Goal: Task Accomplishment & Management: Use online tool/utility

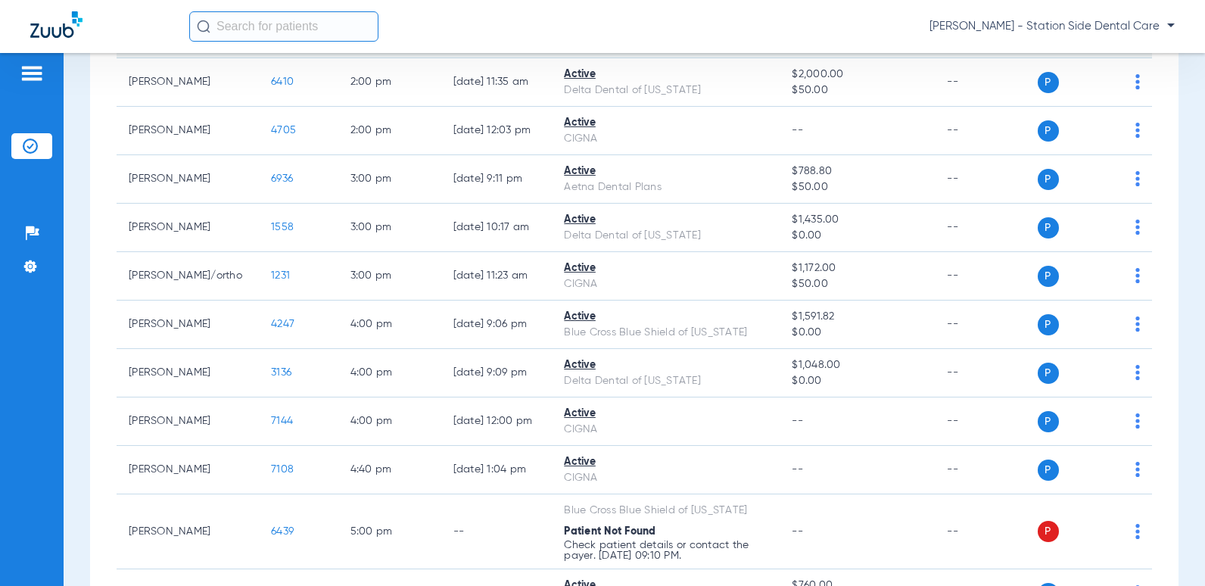
scroll to position [833, 0]
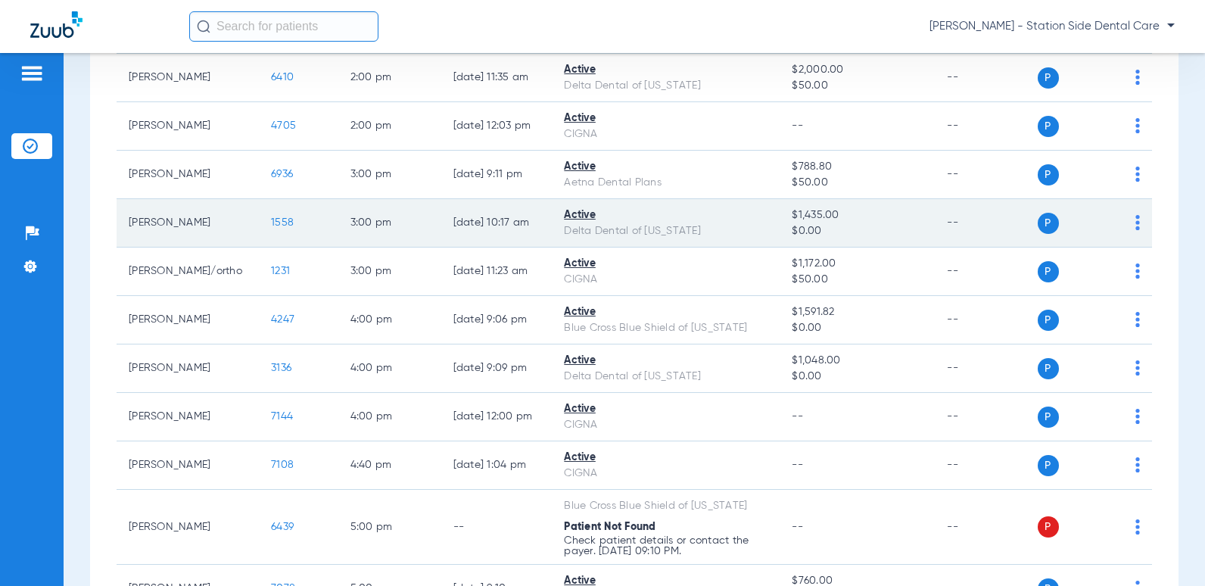
click at [271, 223] on span "1558" at bounding box center [282, 222] width 23 height 11
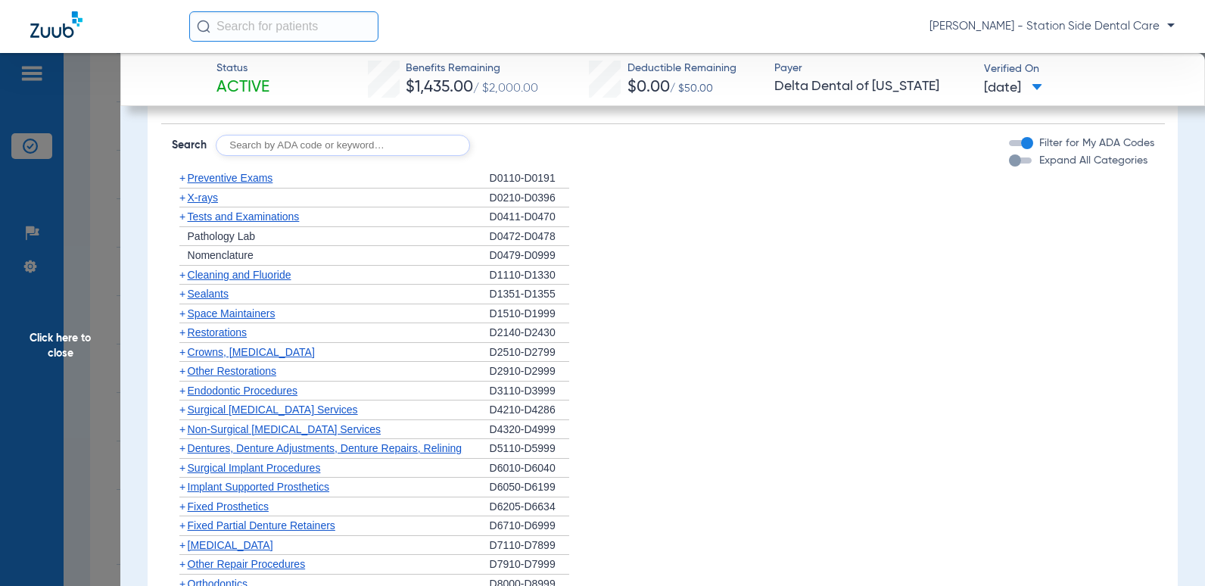
scroll to position [1135, 0]
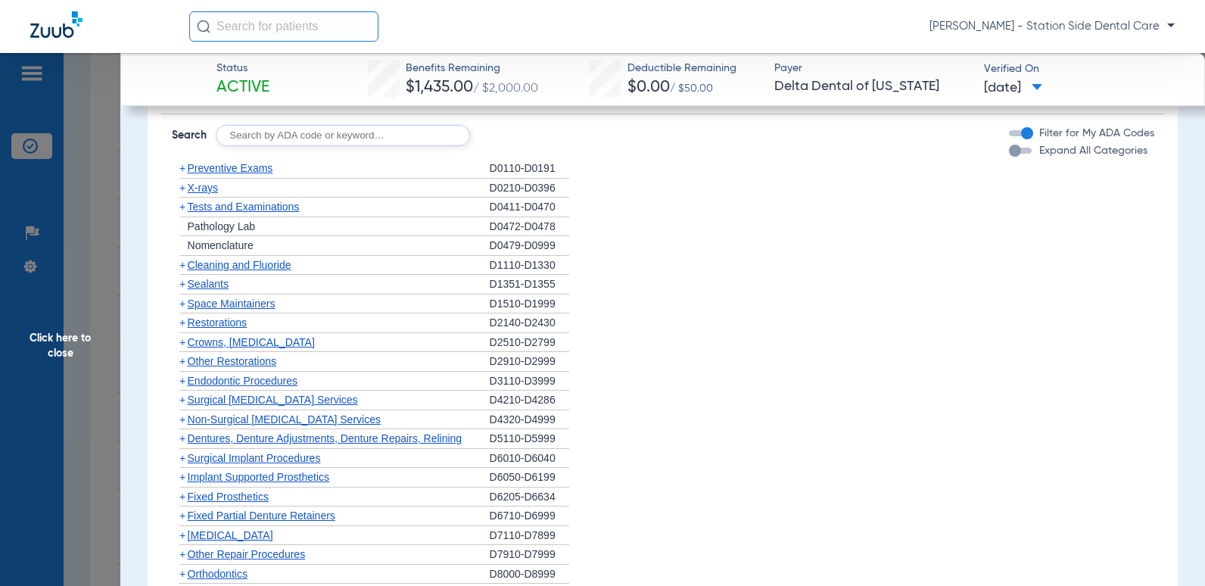
click at [391, 146] on input "text" at bounding box center [343, 135] width 254 height 21
type input "6010"
click button "Search" at bounding box center [527, 135] width 60 height 21
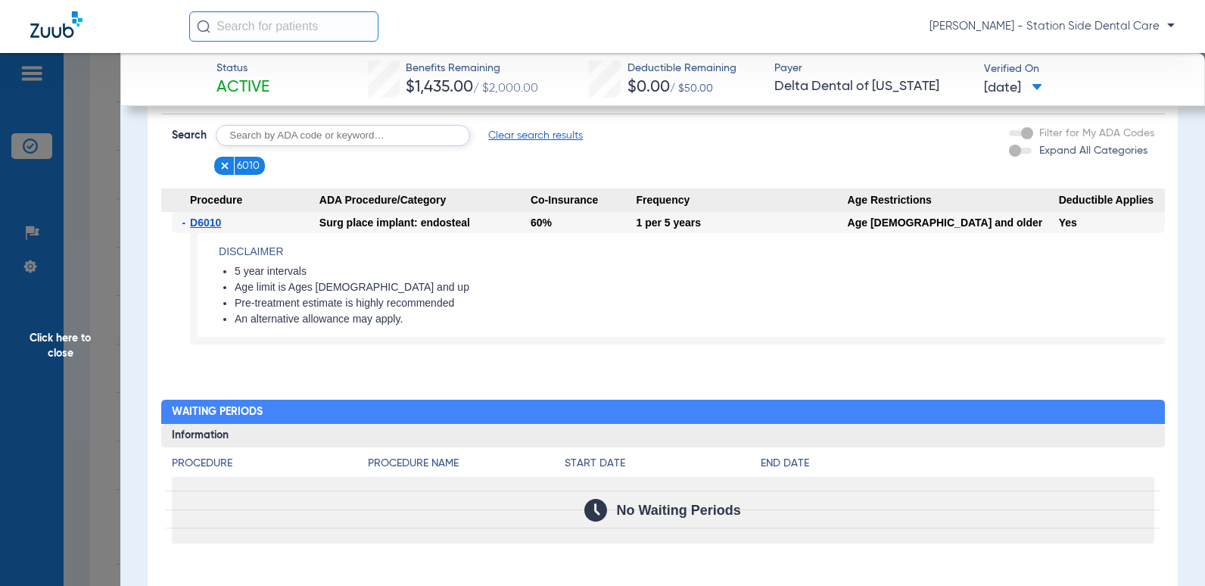
click at [285, 146] on input "text" at bounding box center [343, 135] width 254 height 21
click at [220, 171] on img at bounding box center [225, 165] width 11 height 11
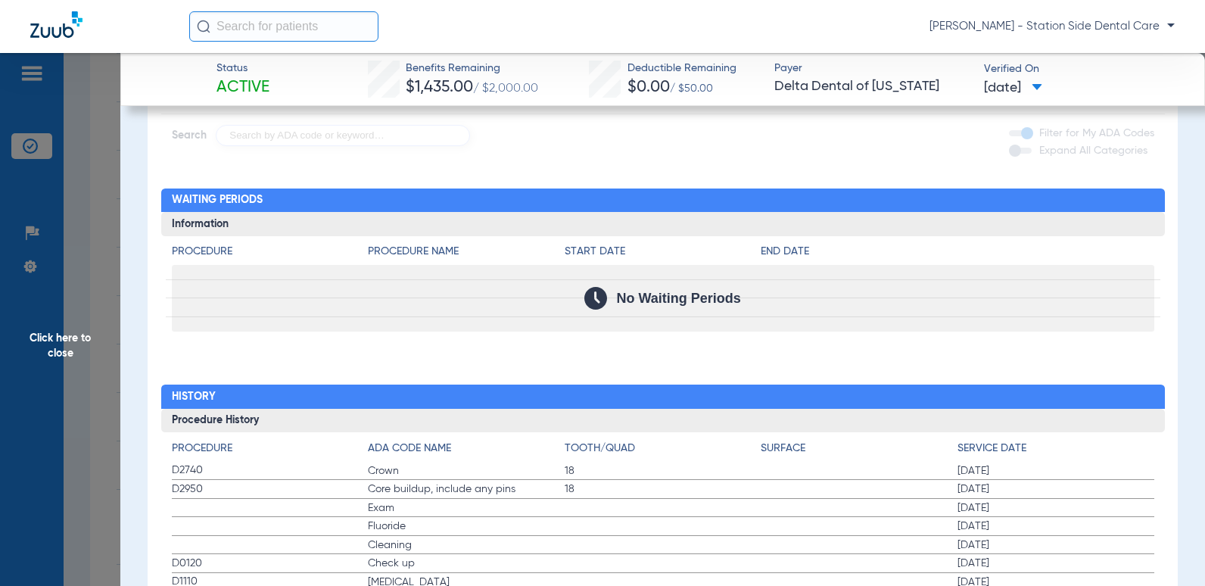
click at [669, 213] on h2 "Waiting Periods" at bounding box center [663, 200] width 1004 height 24
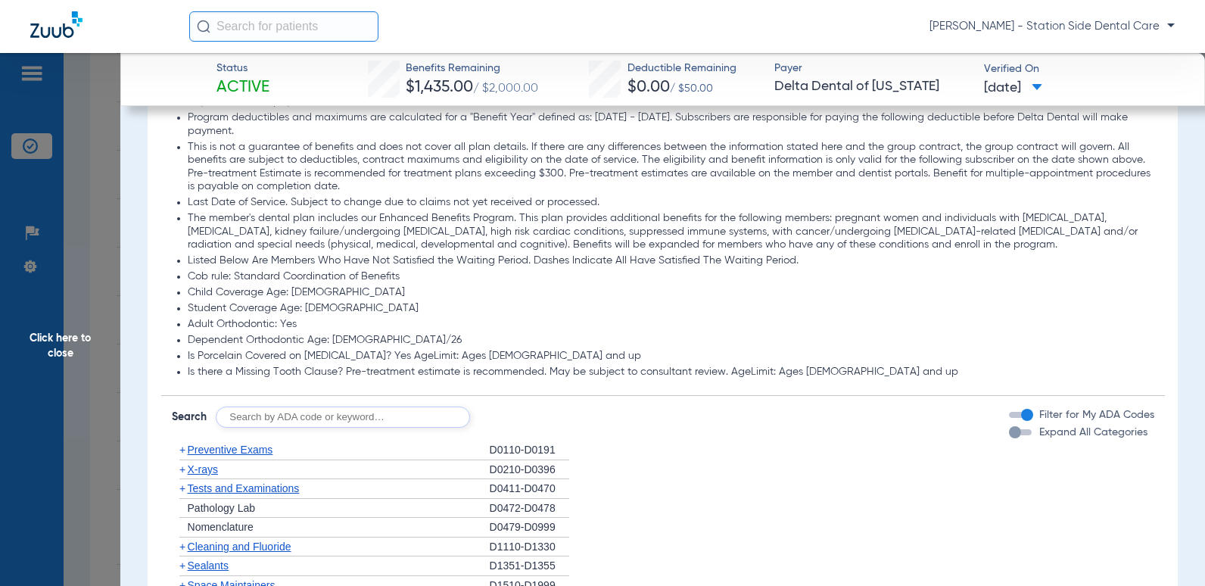
scroll to position [1060, 0]
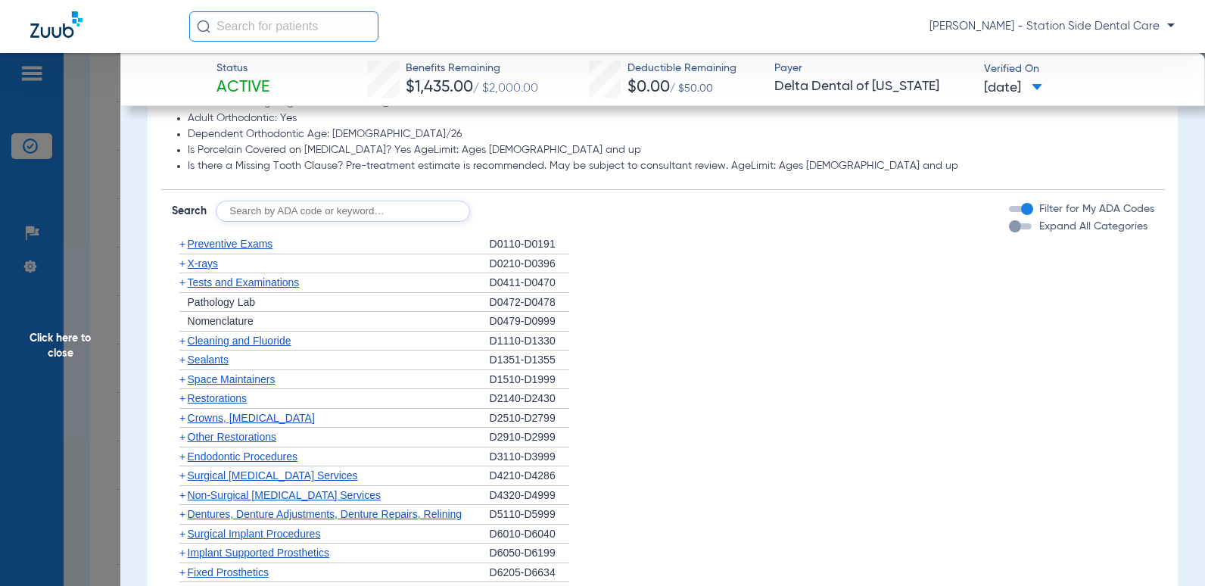
click at [309, 220] on input "text" at bounding box center [343, 211] width 254 height 21
type input "6057"
click button "Search" at bounding box center [527, 211] width 60 height 21
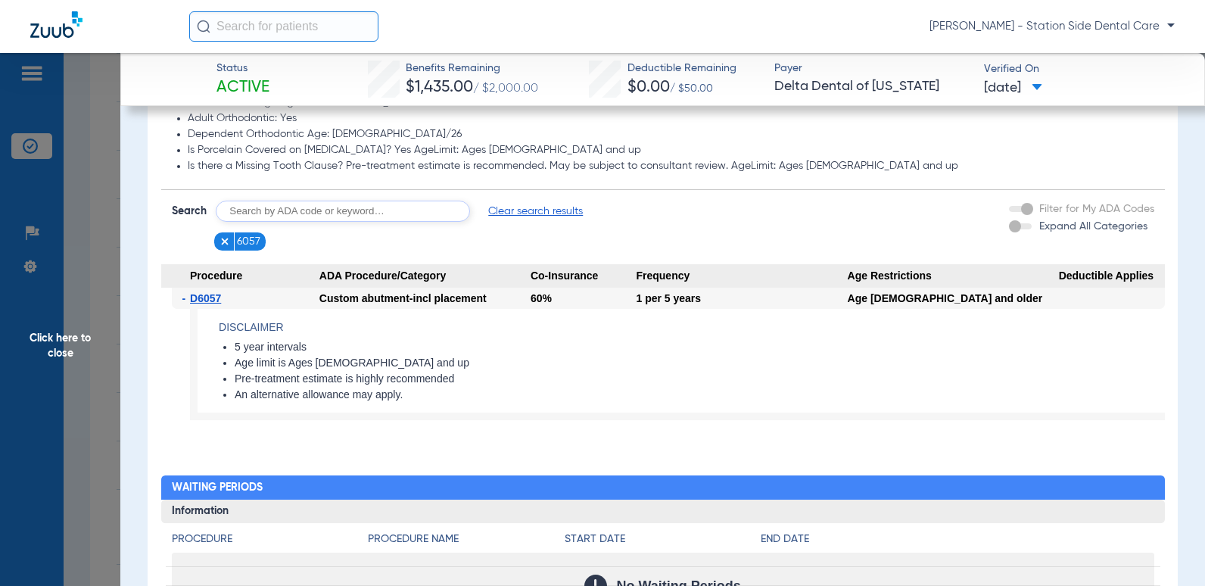
drag, startPoint x: 341, startPoint y: 225, endPoint x: 210, endPoint y: 223, distance: 131.0
click at [210, 222] on form "Search Clear search results" at bounding box center [378, 211] width 412 height 21
type input "6058"
click button "Search" at bounding box center [527, 211] width 60 height 21
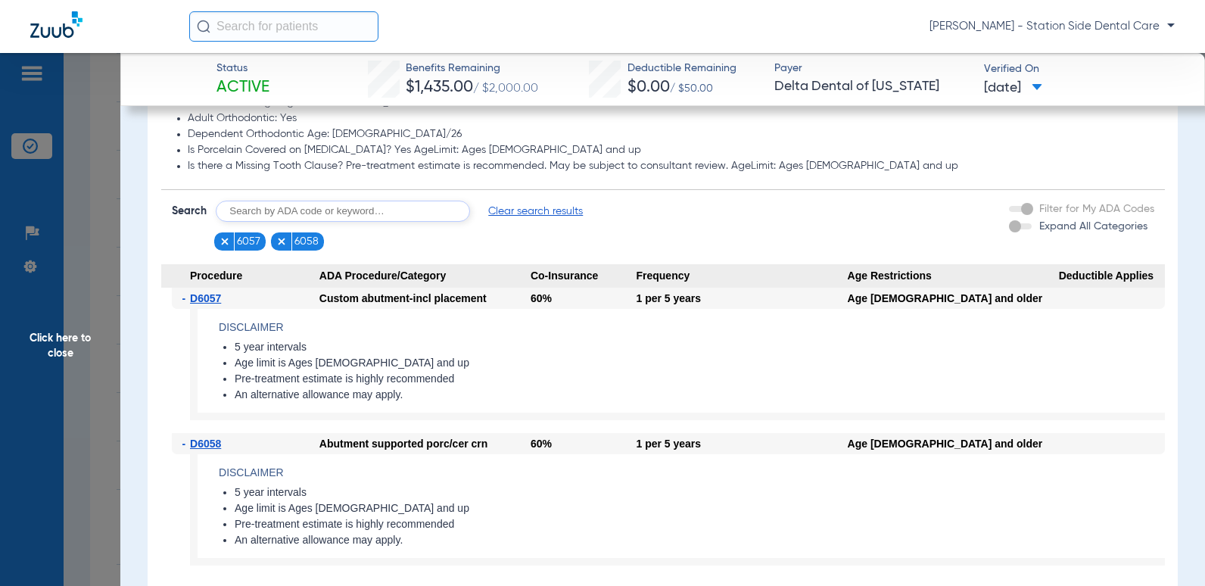
click at [292, 222] on input "text" at bounding box center [343, 211] width 254 height 21
type input "7210"
click button "Search" at bounding box center [527, 211] width 60 height 21
click at [275, 222] on input "text" at bounding box center [343, 211] width 254 height 21
click at [318, 222] on input "text" at bounding box center [343, 211] width 254 height 21
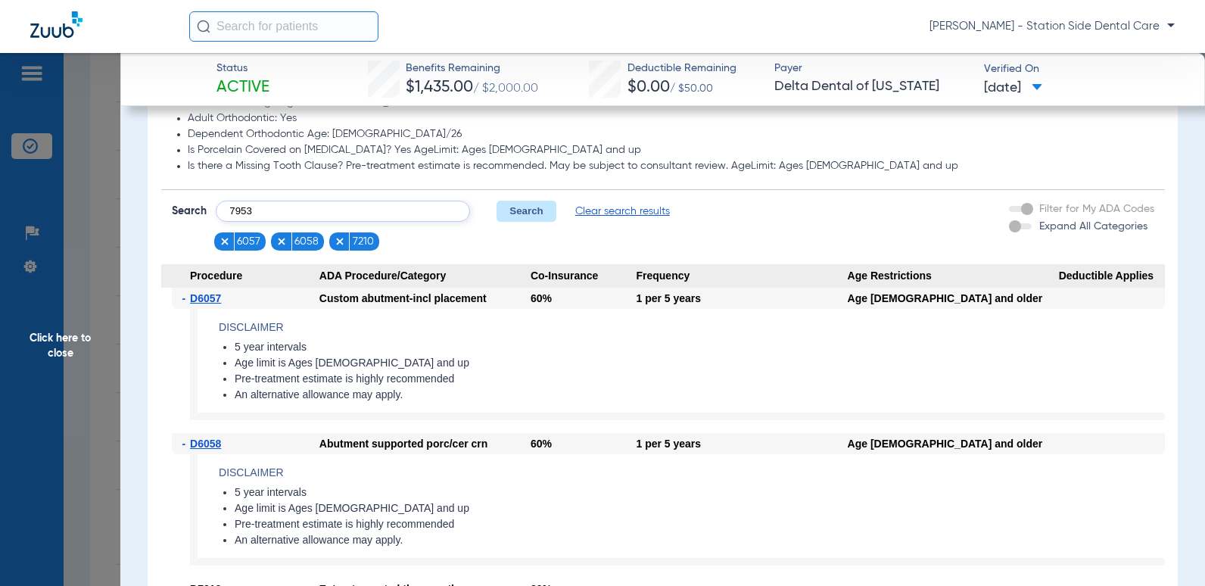
type input "7953"
click button "Search" at bounding box center [527, 211] width 60 height 21
click at [317, 222] on input "text" at bounding box center [343, 211] width 254 height 21
type input "6"
type input "6740"
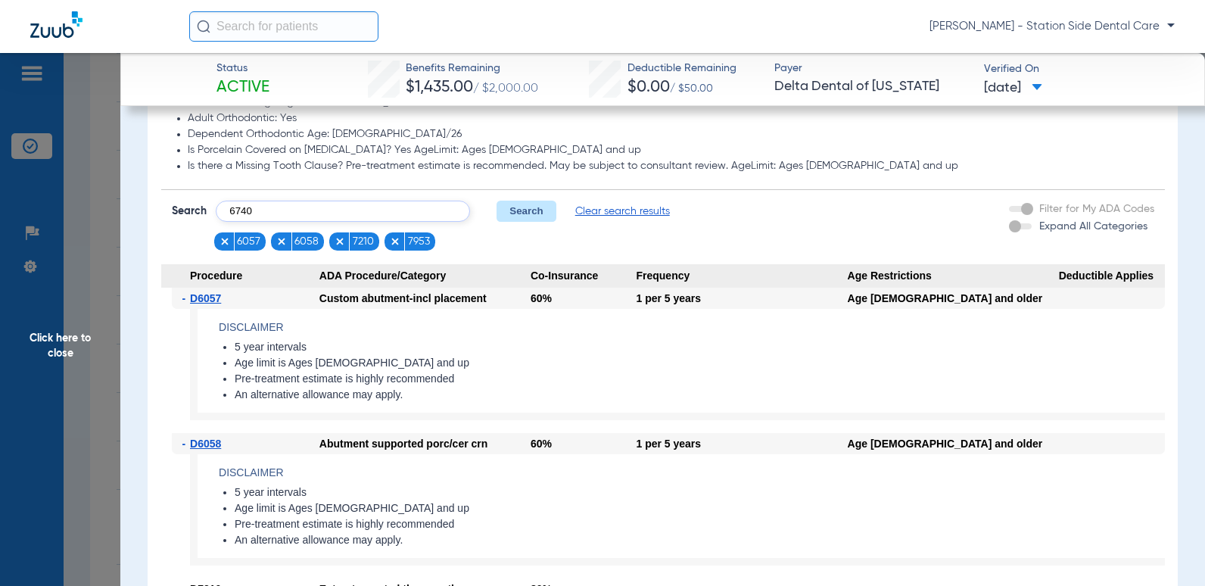
click button "Search" at bounding box center [527, 211] width 60 height 21
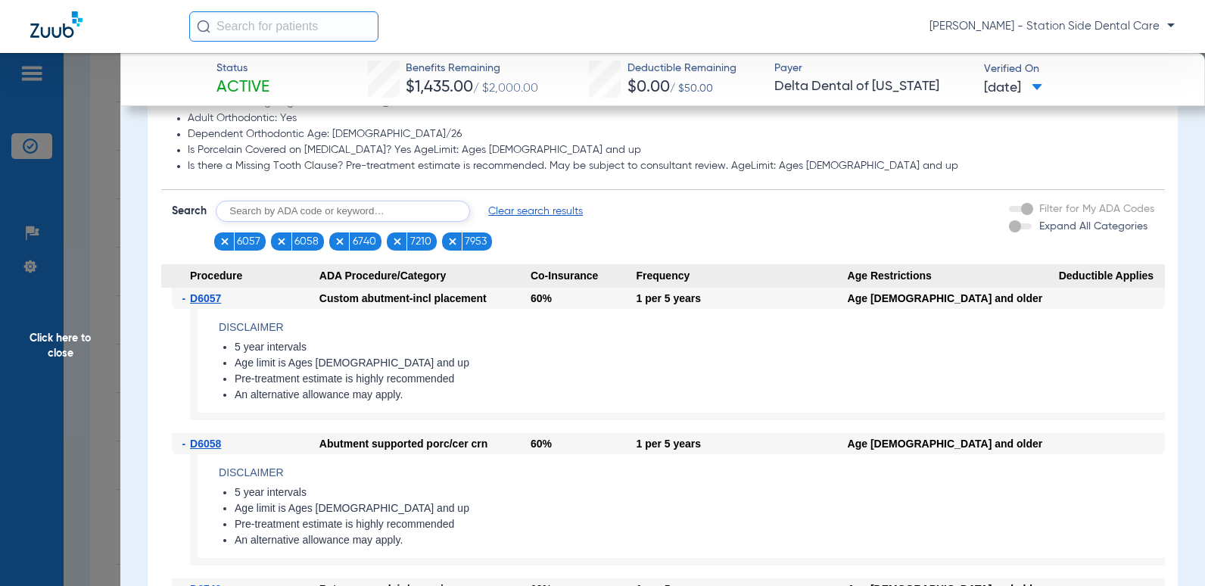
click at [221, 247] on img at bounding box center [225, 241] width 11 height 11
click at [280, 247] on img at bounding box center [282, 241] width 11 height 11
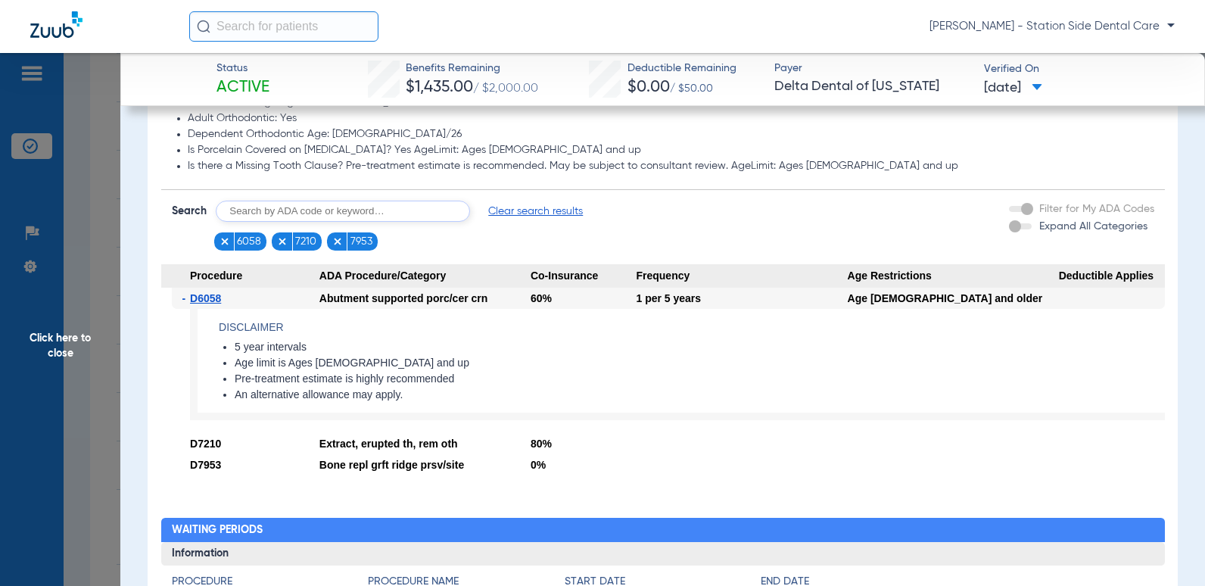
click at [223, 247] on img at bounding box center [225, 241] width 11 height 11
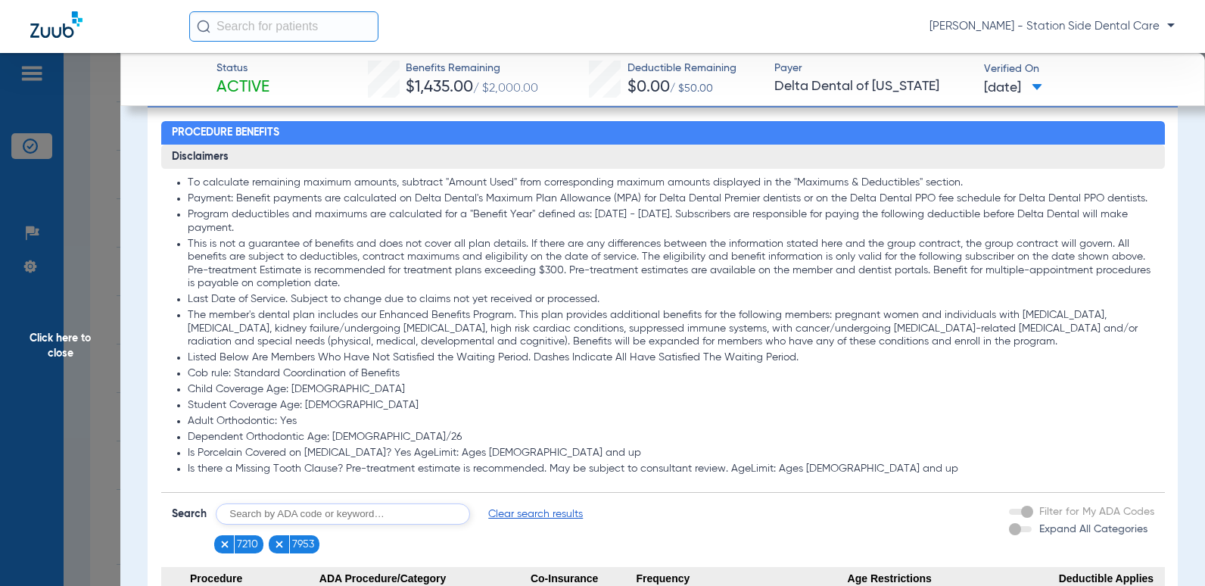
scroll to position [1287, 0]
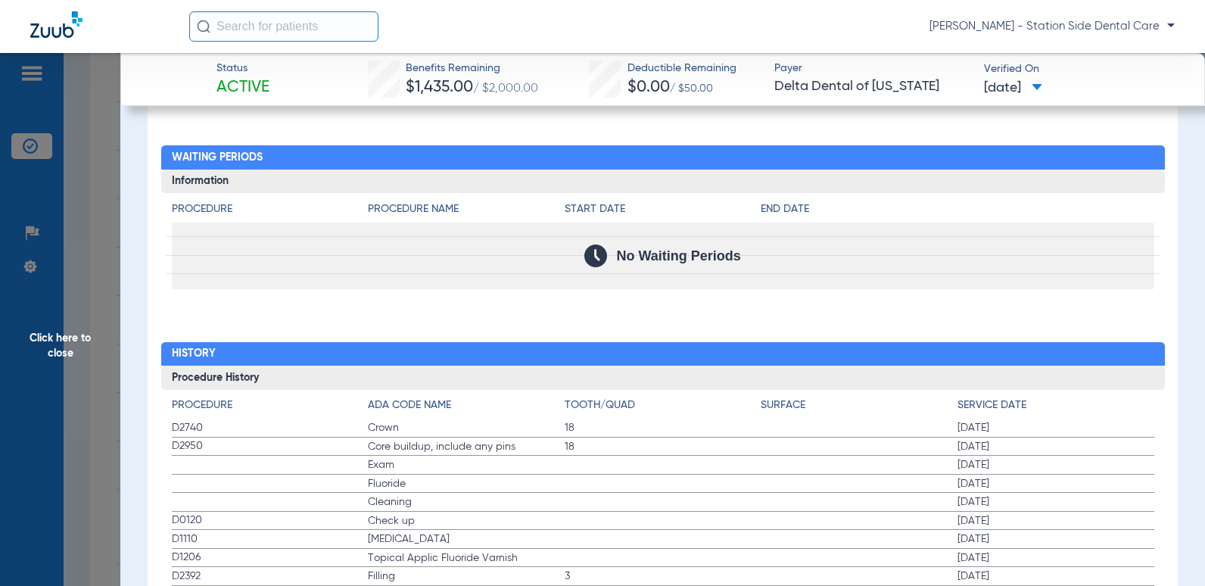
click at [61, 361] on span "Click here to close" at bounding box center [60, 346] width 120 height 586
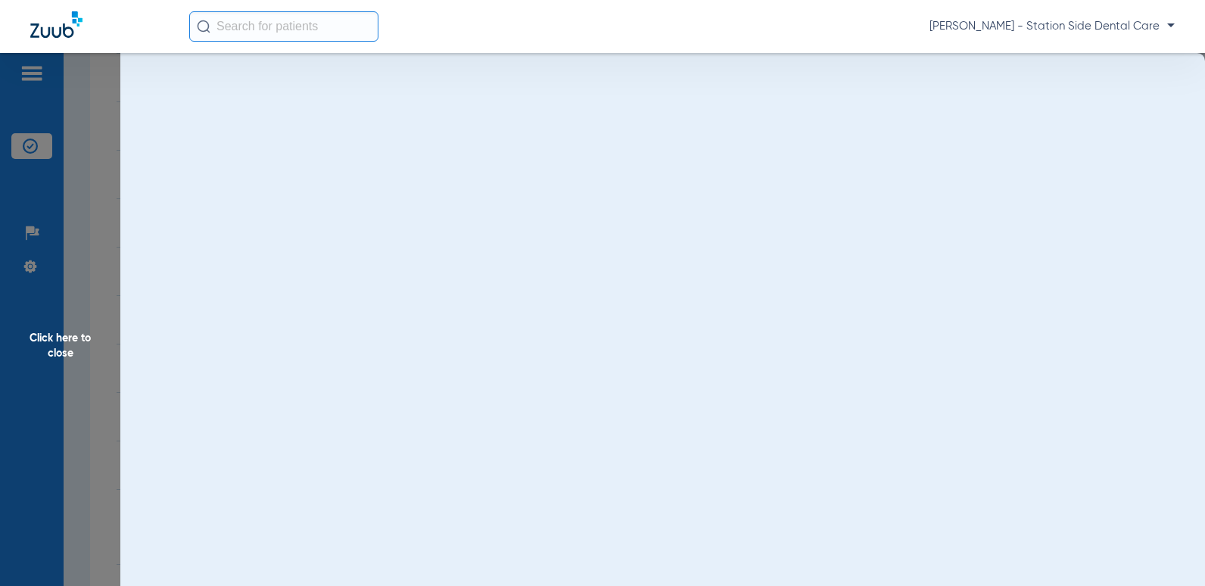
scroll to position [0, 0]
click at [61, 347] on span "Click here to close" at bounding box center [60, 346] width 120 height 586
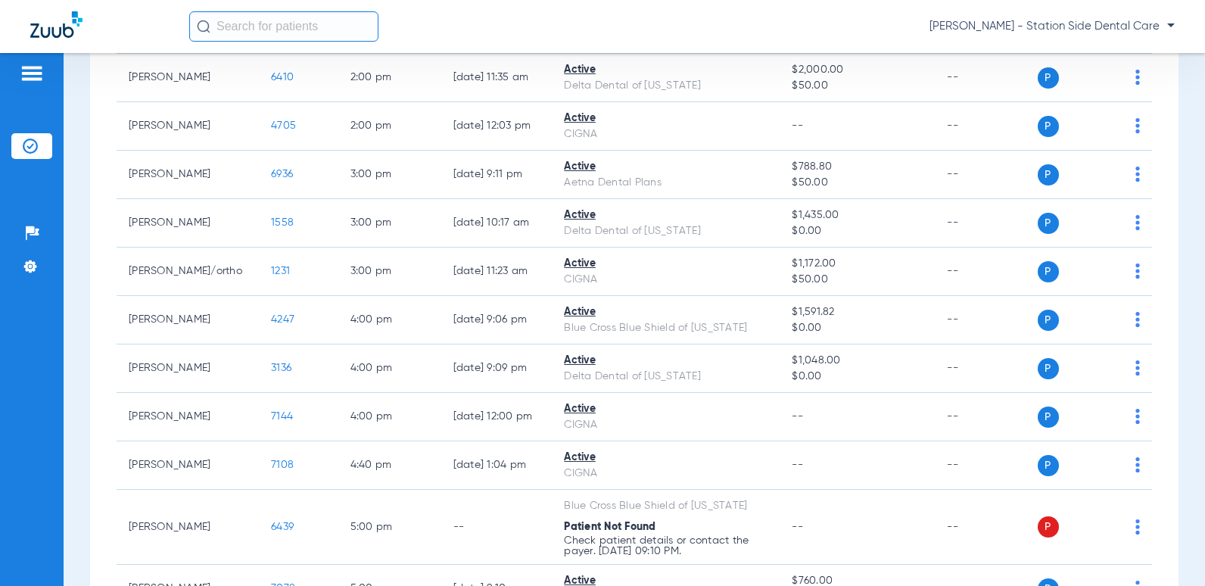
click at [91, 345] on div "[DATE] [DATE] [DATE] [DATE] [DATE] [DATE] [DATE] [DATE] [DATE] [DATE] [DATE] [D…" at bounding box center [634, 131] width 1089 height 1632
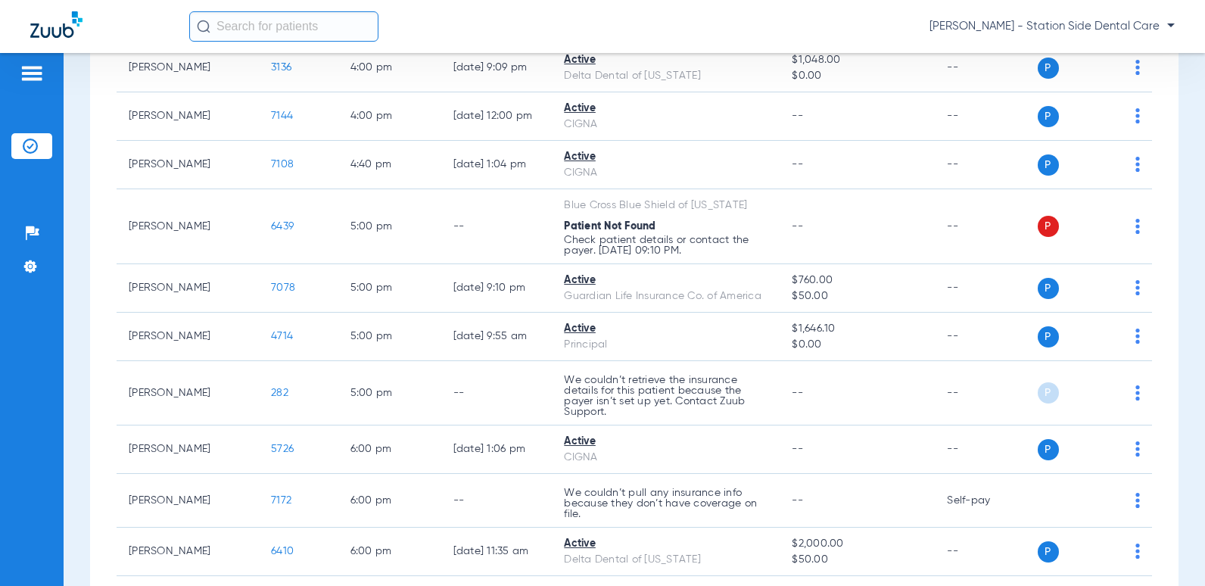
scroll to position [1135, 0]
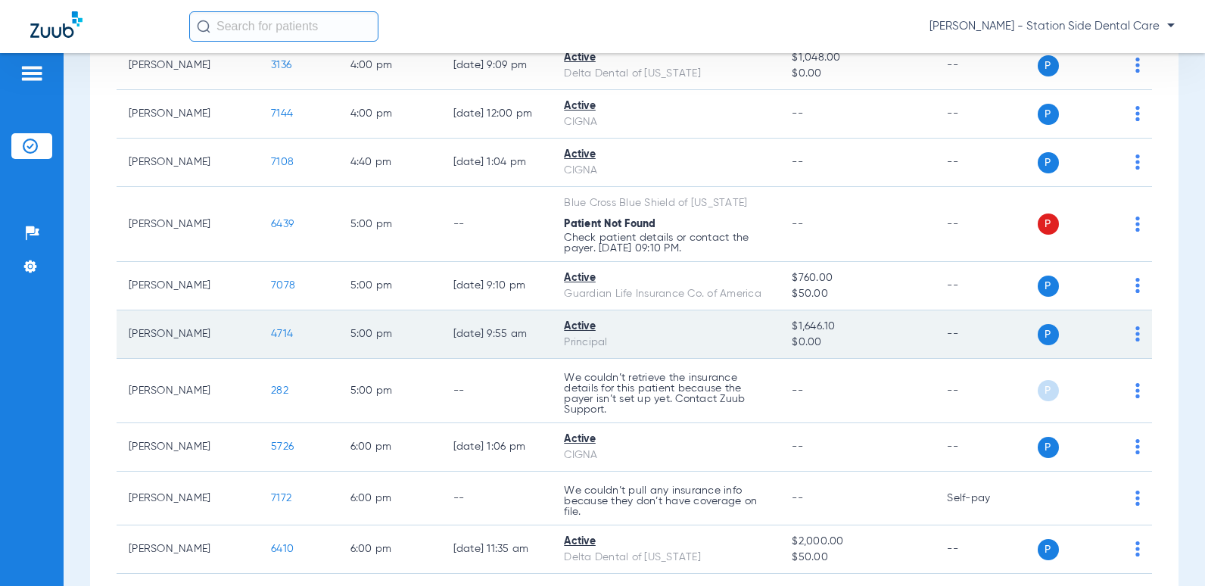
click at [271, 335] on span "4714" at bounding box center [282, 334] width 22 height 11
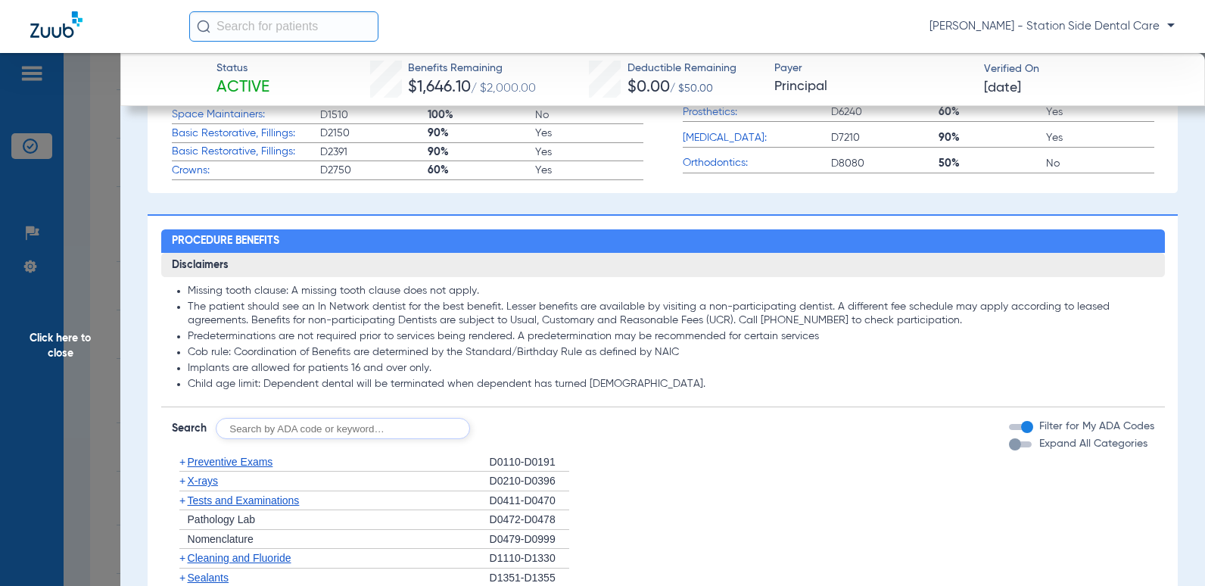
scroll to position [757, 0]
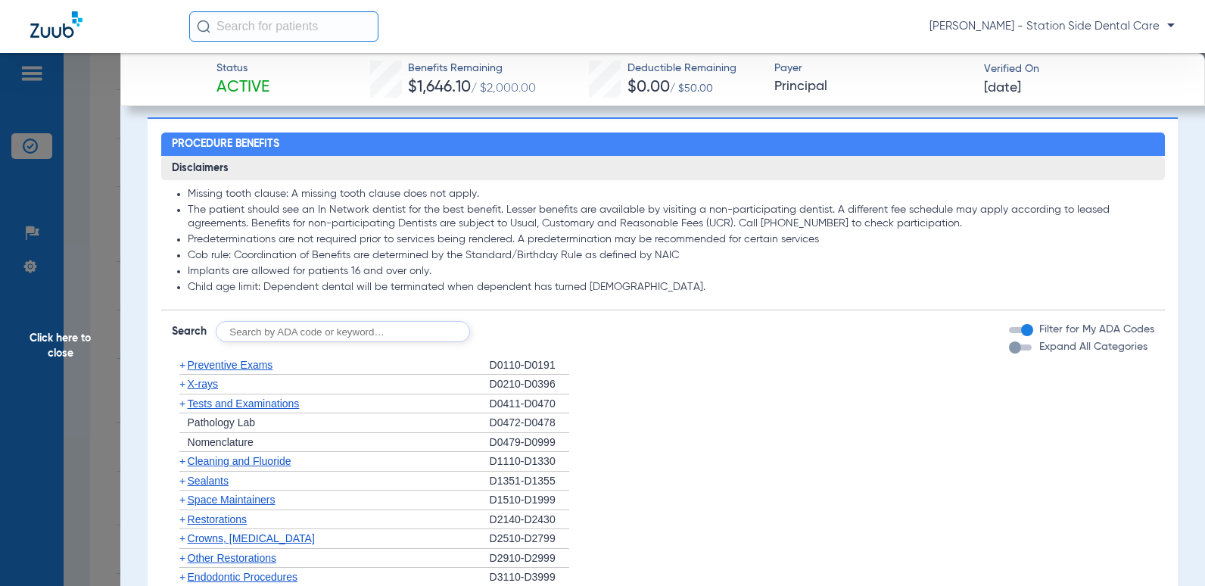
click at [338, 335] on input "text" at bounding box center [343, 331] width 254 height 21
type input "6010"
click button "Search" at bounding box center [527, 331] width 60 height 21
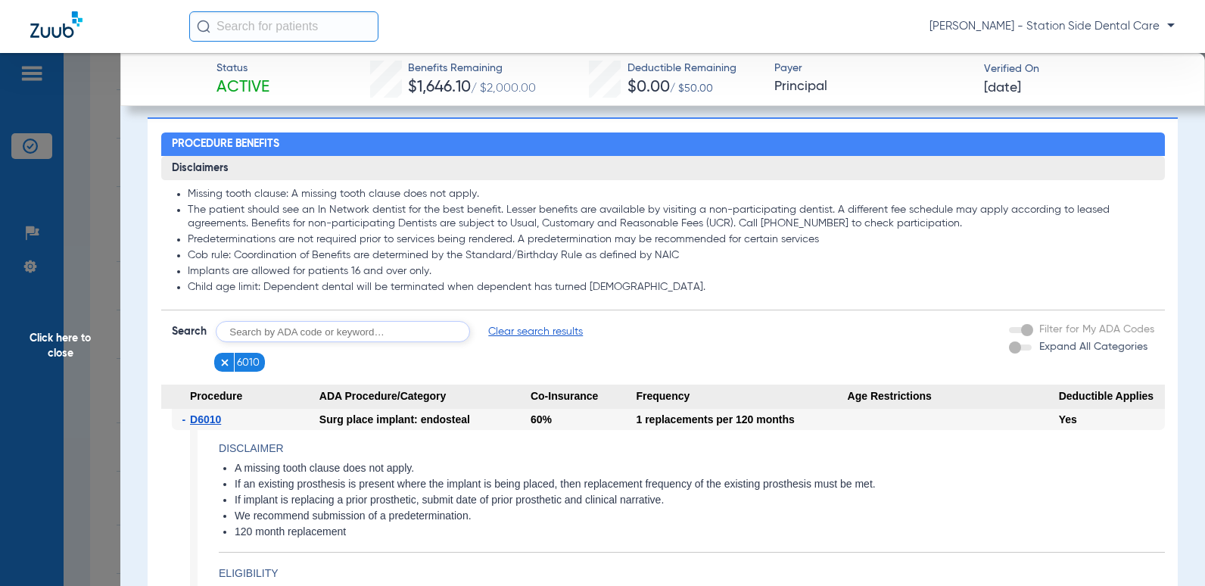
click at [335, 337] on input "text" at bounding box center [343, 331] width 254 height 21
type input "7953"
click button "Search" at bounding box center [527, 331] width 60 height 21
click at [221, 363] on img at bounding box center [225, 362] width 11 height 11
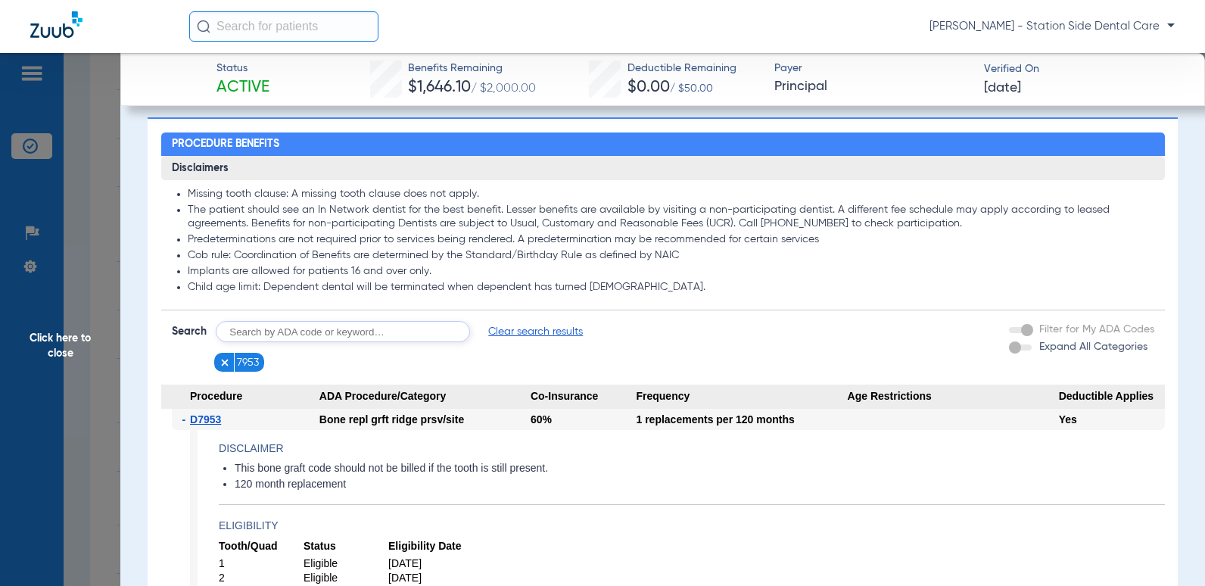
click at [225, 366] on img at bounding box center [225, 362] width 11 height 11
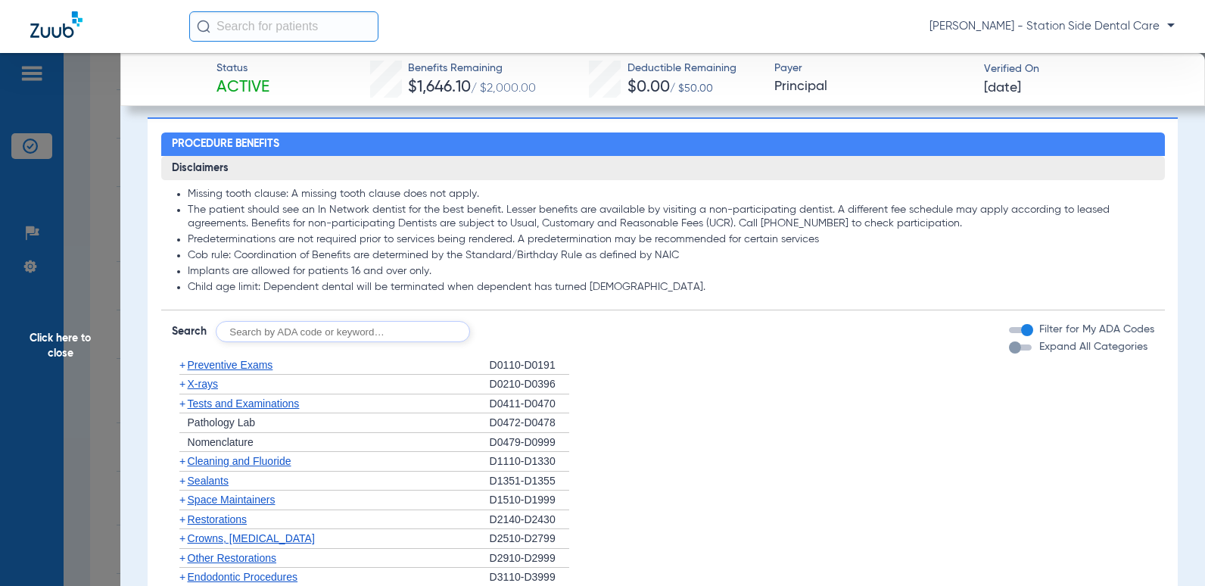
click at [259, 331] on input "text" at bounding box center [343, 331] width 254 height 21
type input "6740, 6245, 7210, 7953"
click at [526, 326] on button "Search" at bounding box center [527, 331] width 60 height 21
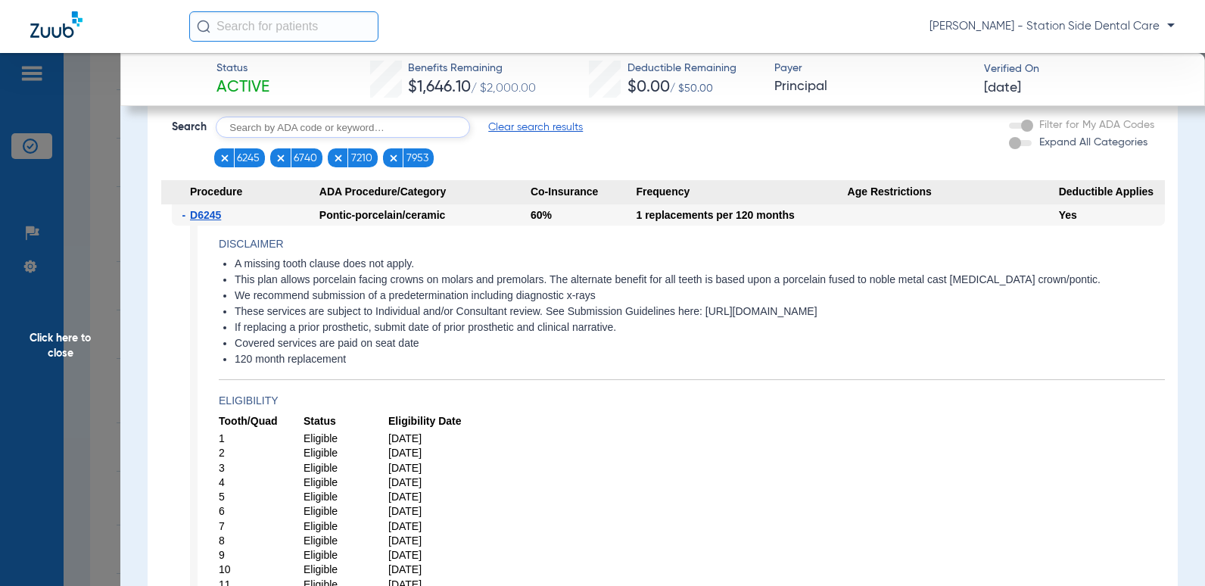
scroll to position [833, 0]
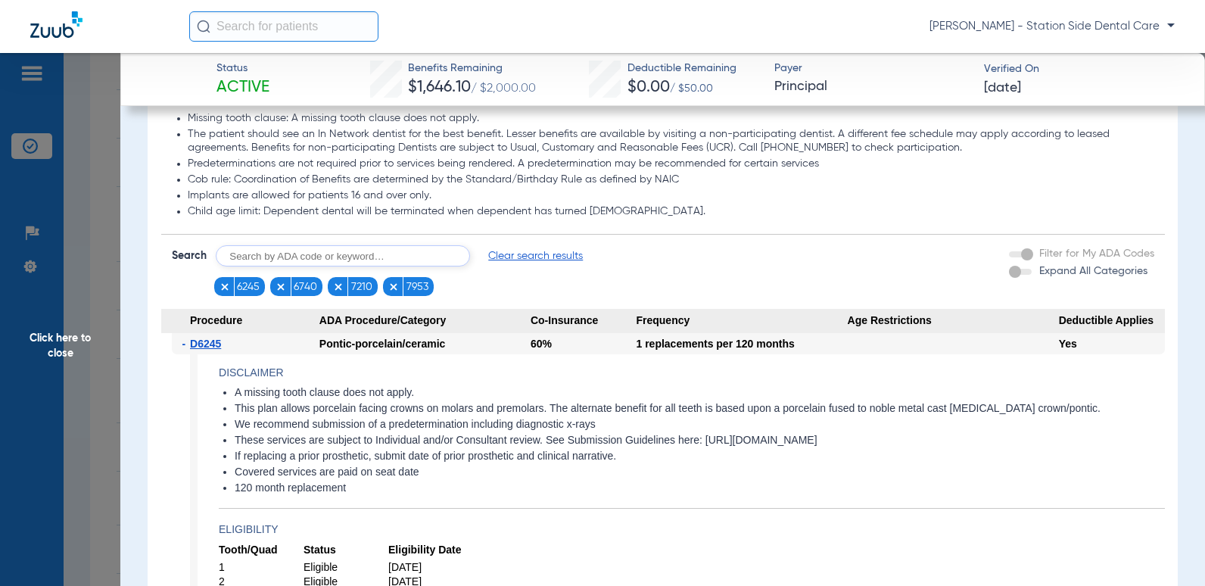
click at [185, 344] on span "-" at bounding box center [186, 343] width 8 height 21
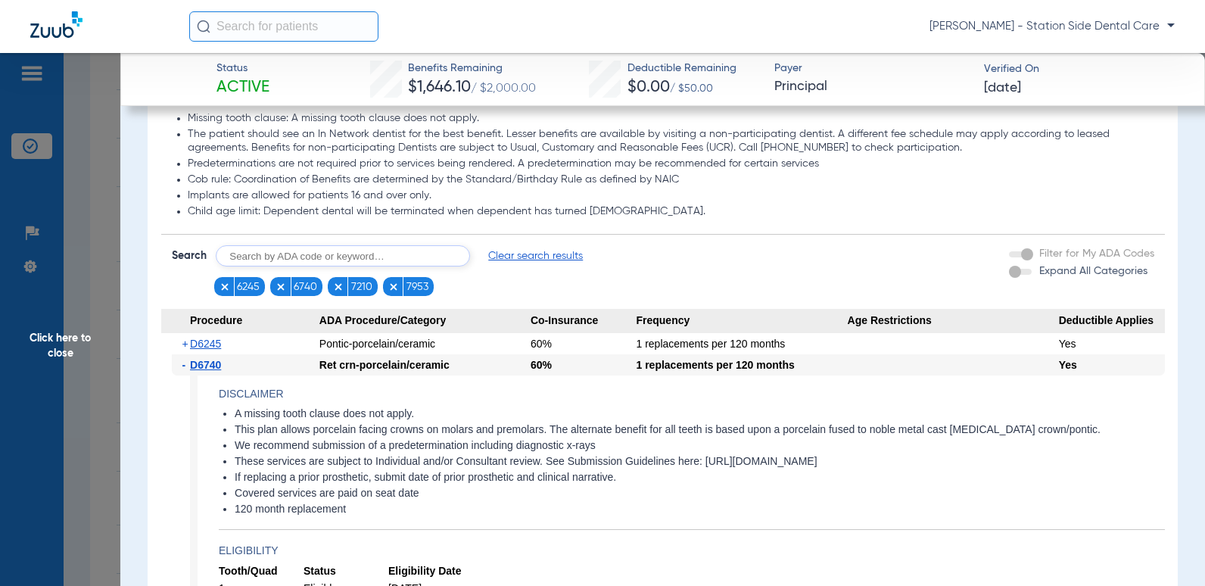
click at [183, 366] on span "-" at bounding box center [186, 364] width 8 height 21
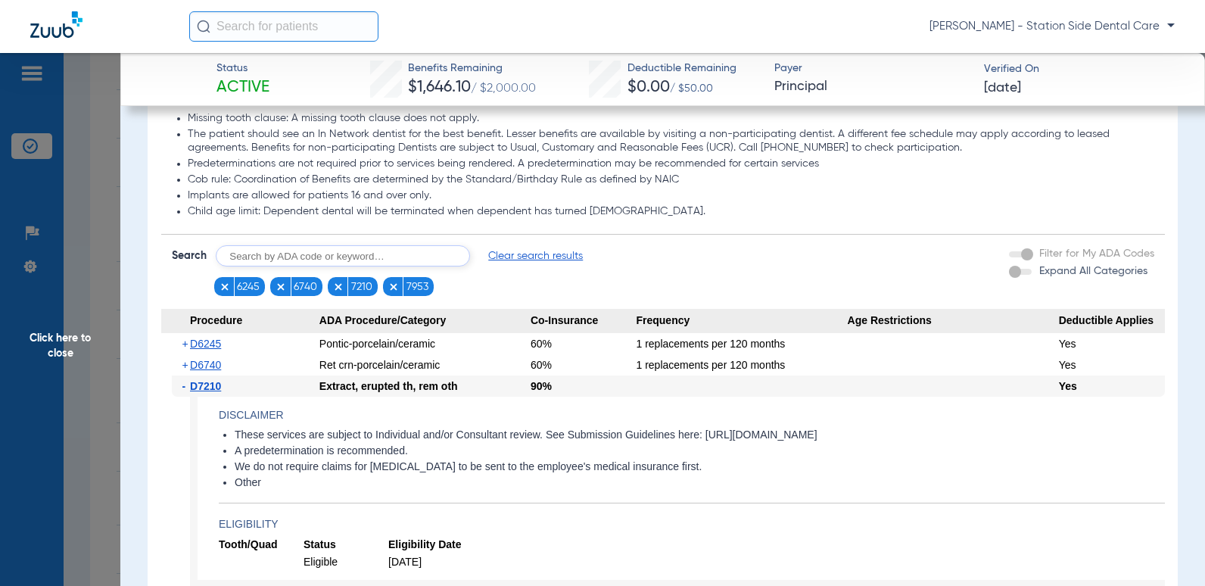
click at [184, 388] on span "-" at bounding box center [186, 385] width 8 height 21
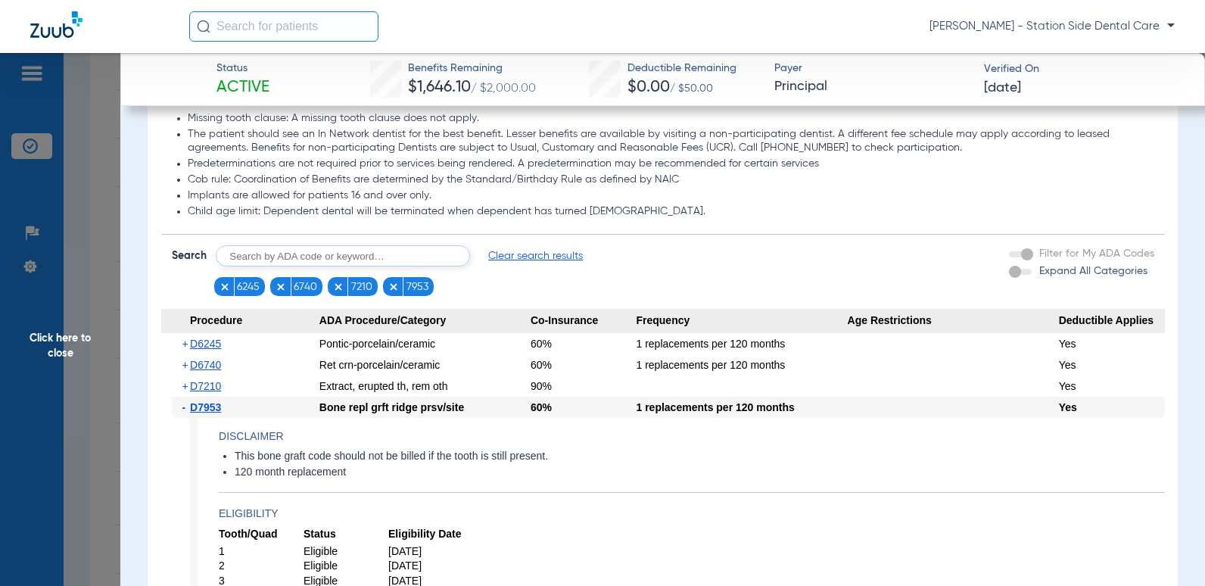
click at [188, 409] on span "-" at bounding box center [186, 407] width 8 height 21
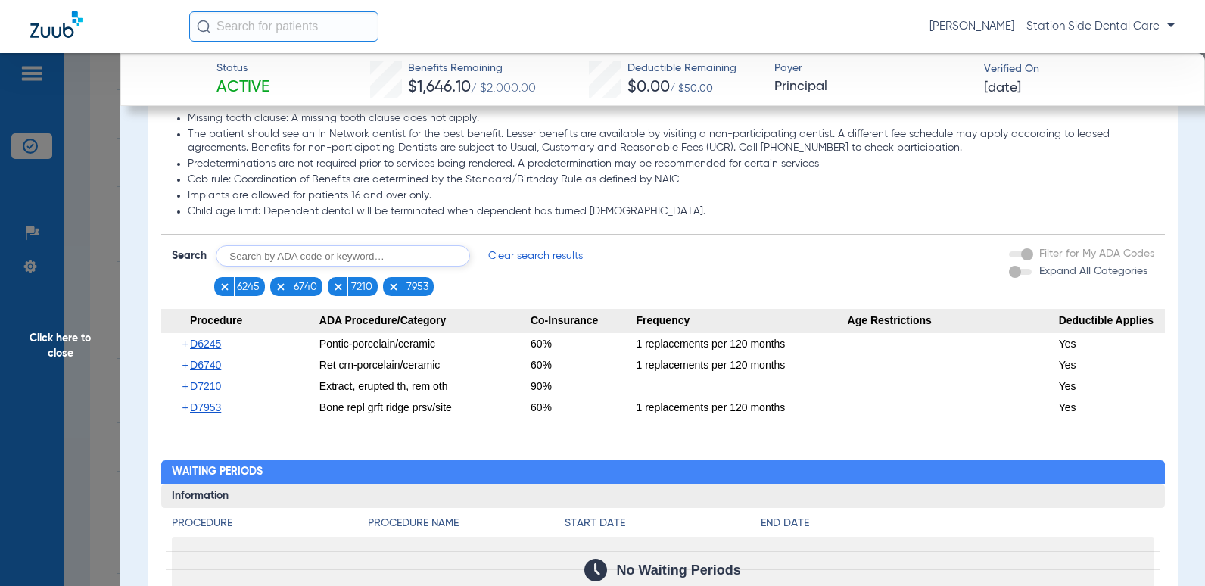
click at [52, 355] on span "Click here to close" at bounding box center [60, 346] width 120 height 586
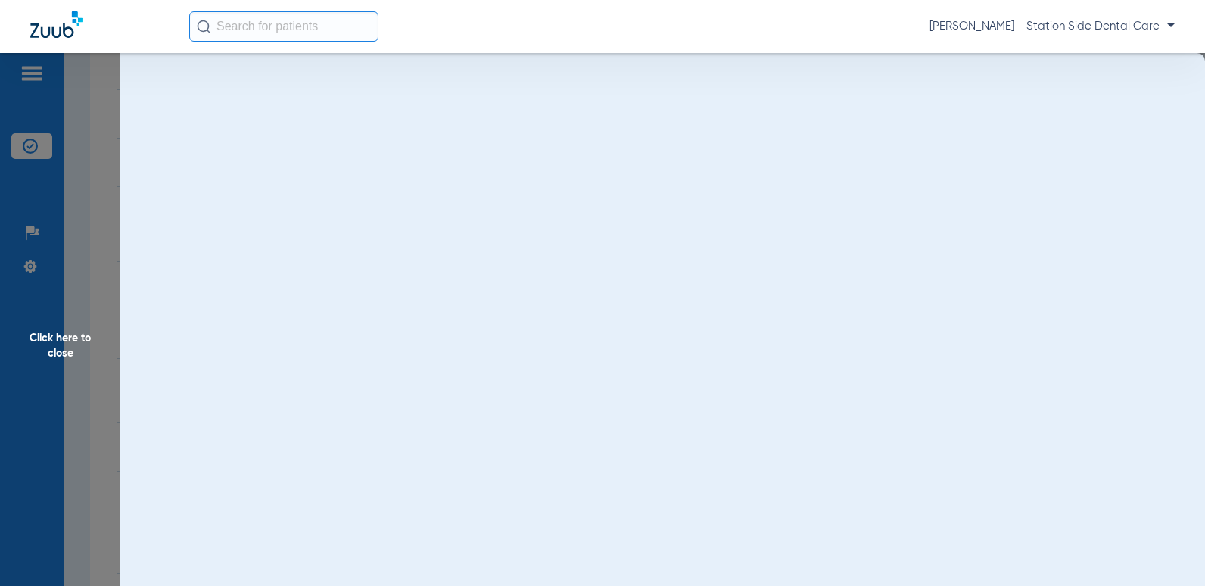
scroll to position [0, 0]
